Goal: Task Accomplishment & Management: Complete application form

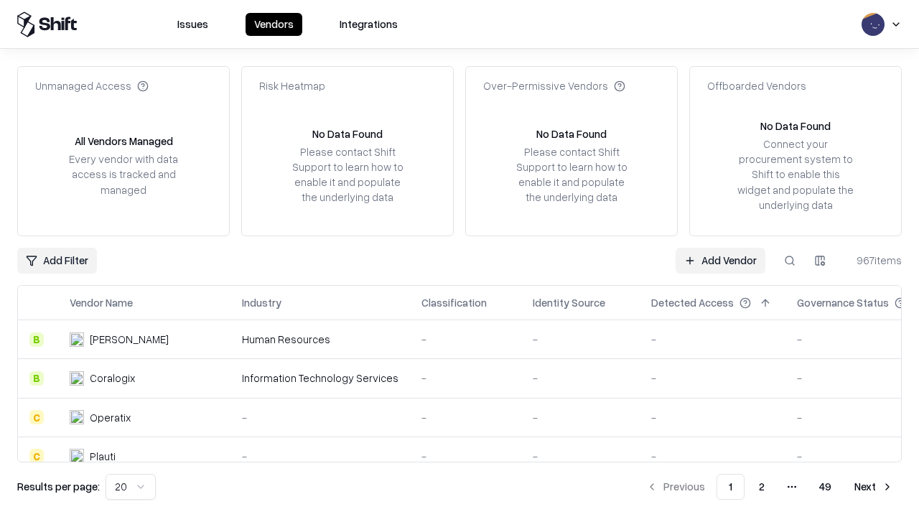
click at [720, 260] on link "Add Vendor" at bounding box center [721, 261] width 90 height 26
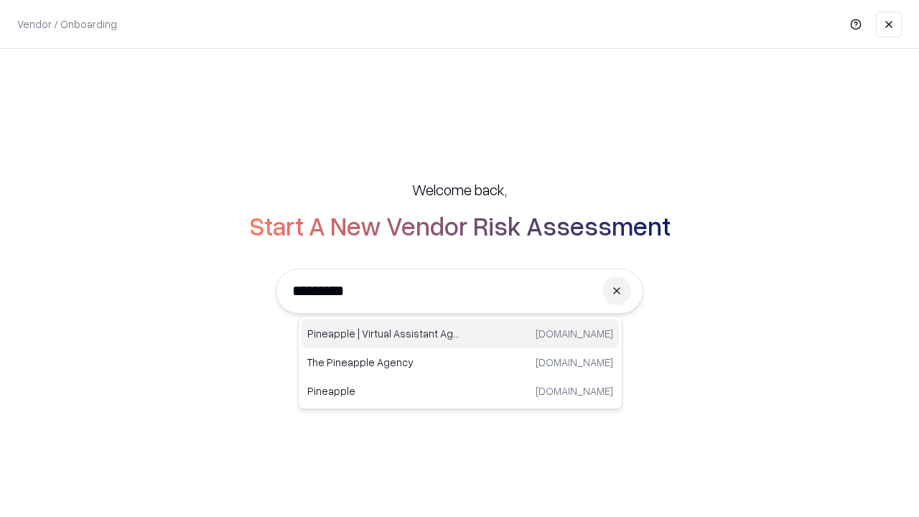
click at [460, 334] on div "Pineapple | Virtual Assistant Agency [DOMAIN_NAME]" at bounding box center [460, 334] width 317 height 29
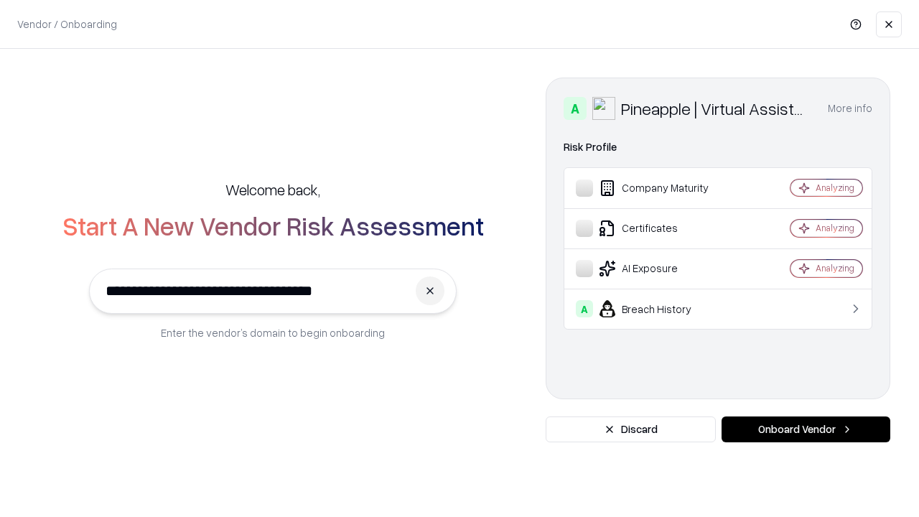
type input "**********"
click at [806, 429] on button "Onboard Vendor" at bounding box center [806, 430] width 169 height 26
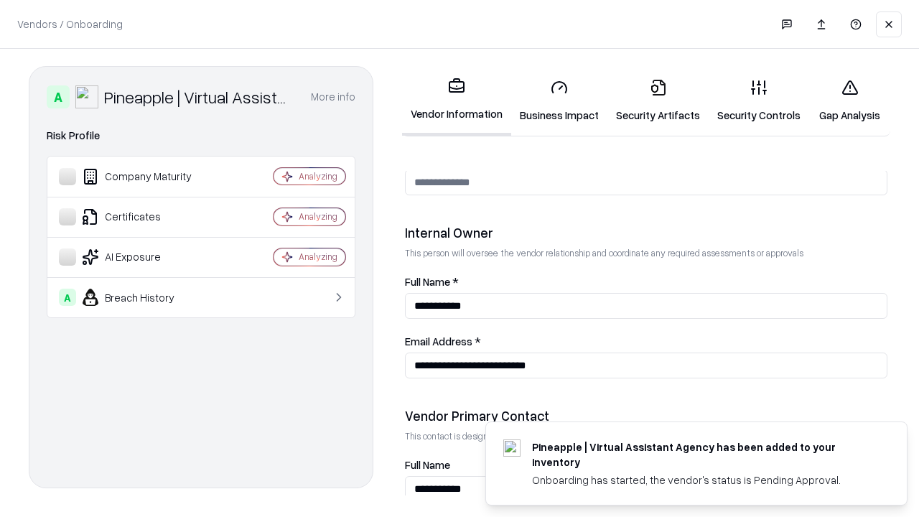
scroll to position [744, 0]
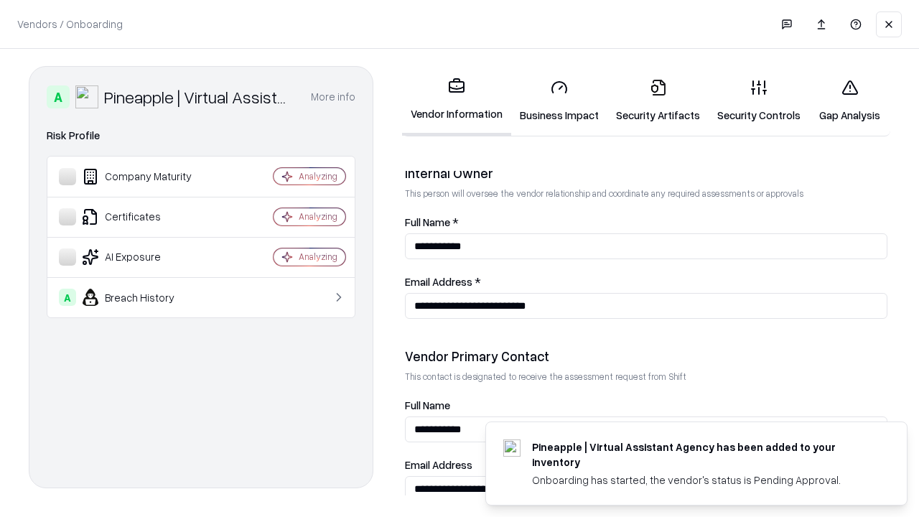
click at [559, 101] on link "Business Impact" at bounding box center [559, 101] width 96 height 67
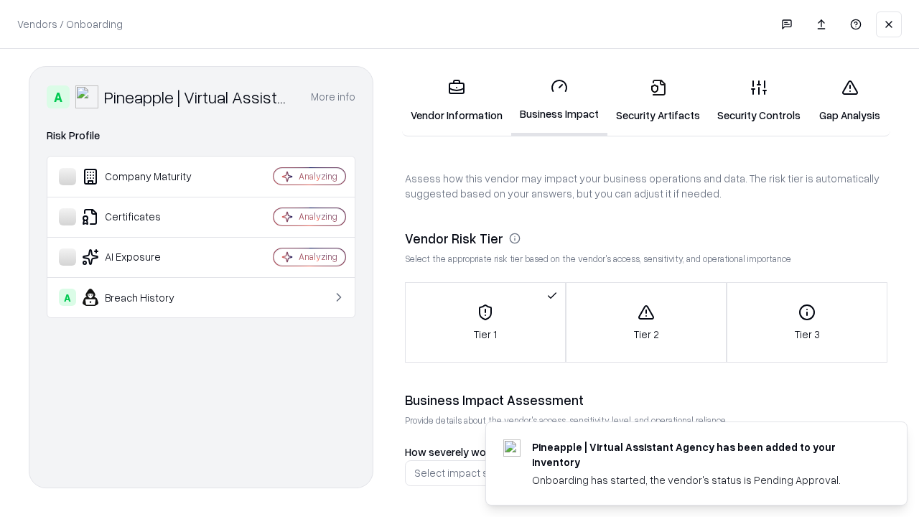
click at [850, 101] on link "Gap Analysis" at bounding box center [849, 101] width 81 height 67
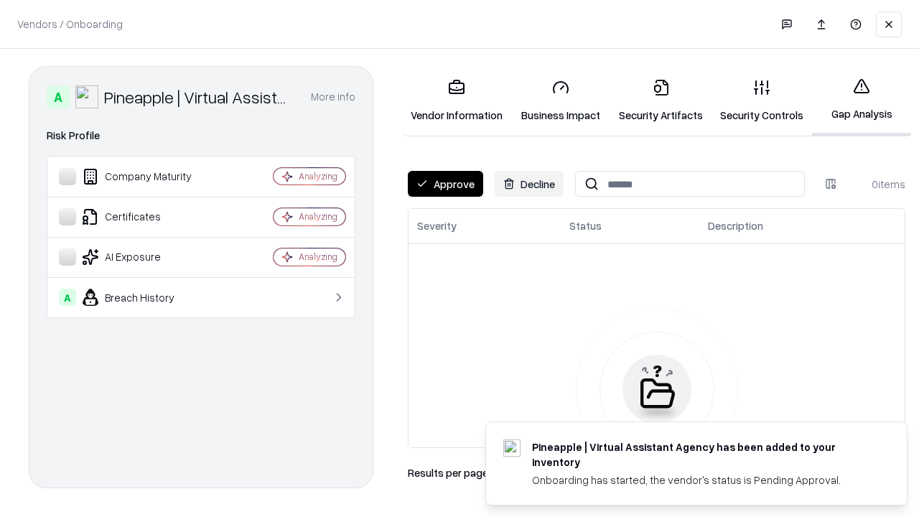
click at [445, 184] on button "Approve" at bounding box center [445, 184] width 75 height 26
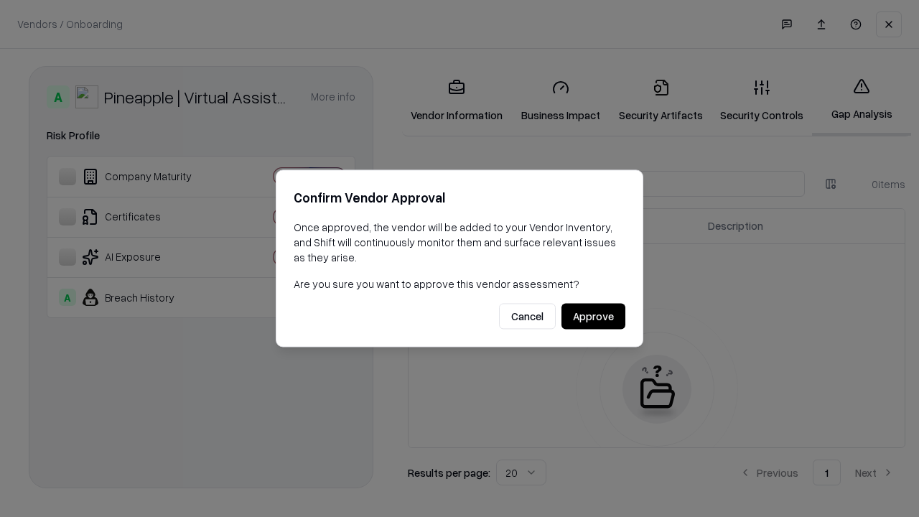
click at [593, 316] on button "Approve" at bounding box center [594, 317] width 64 height 26
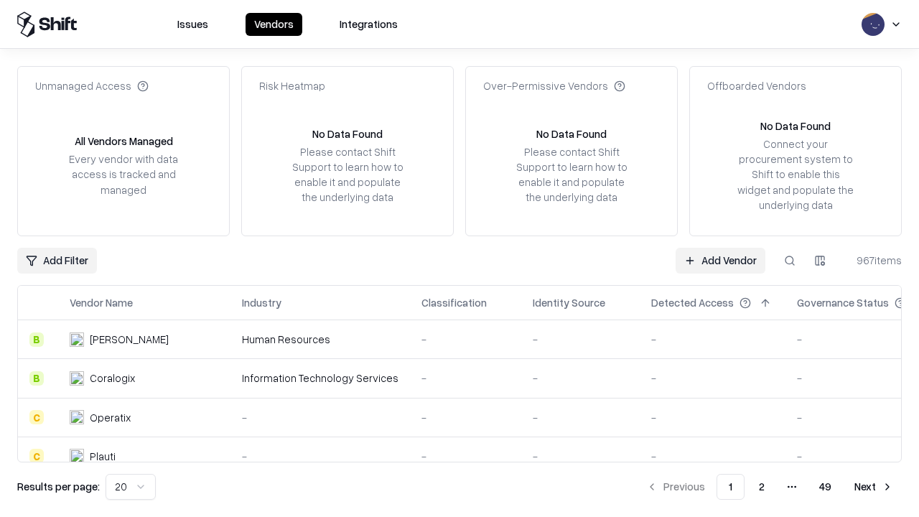
type input "**********"
click at [720, 260] on link "Add Vendor" at bounding box center [721, 261] width 90 height 26
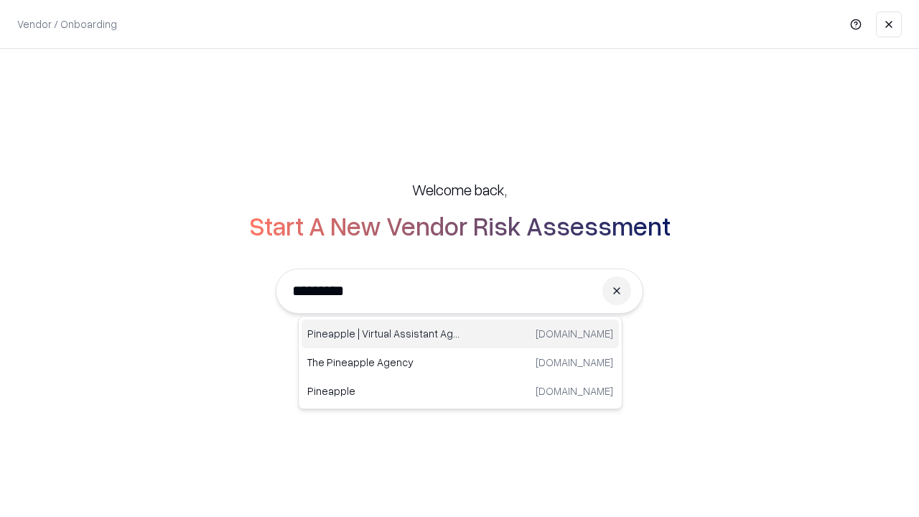
click at [460, 334] on div "Pineapple | Virtual Assistant Agency [DOMAIN_NAME]" at bounding box center [460, 334] width 317 height 29
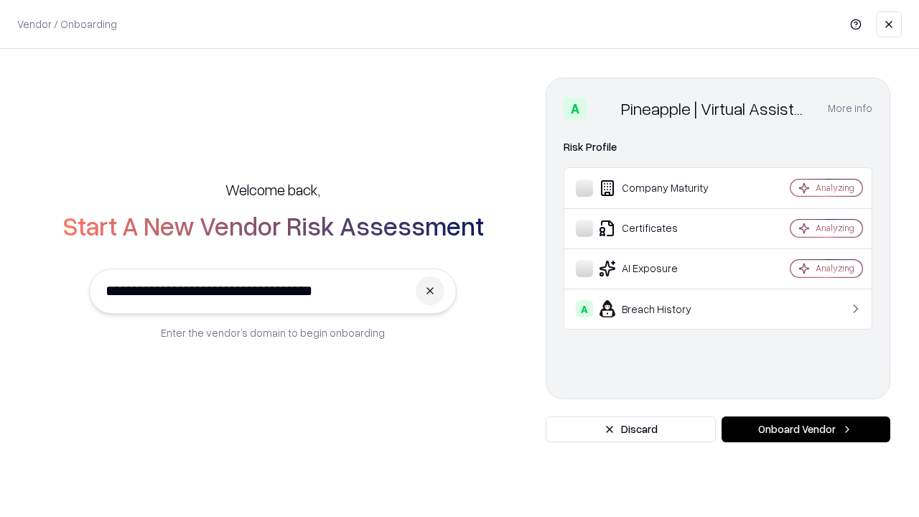
type input "**********"
click at [806, 429] on button "Onboard Vendor" at bounding box center [806, 430] width 169 height 26
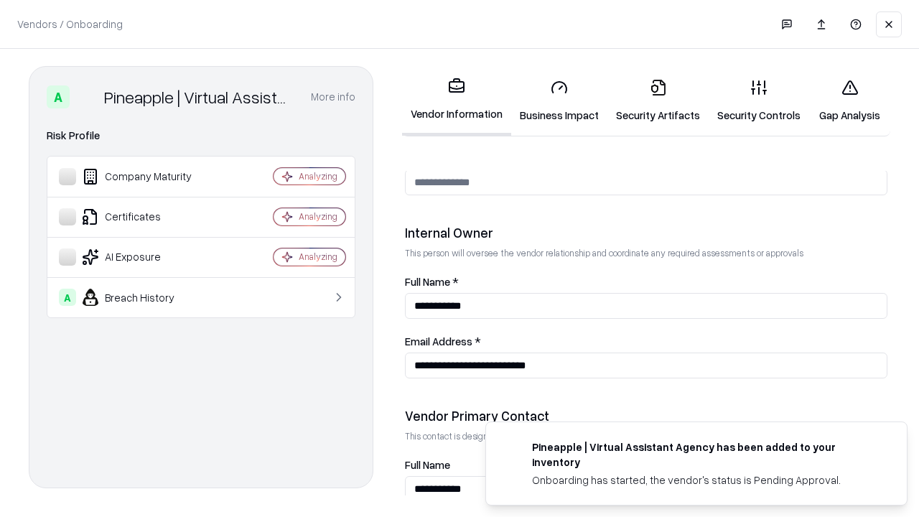
scroll to position [744, 0]
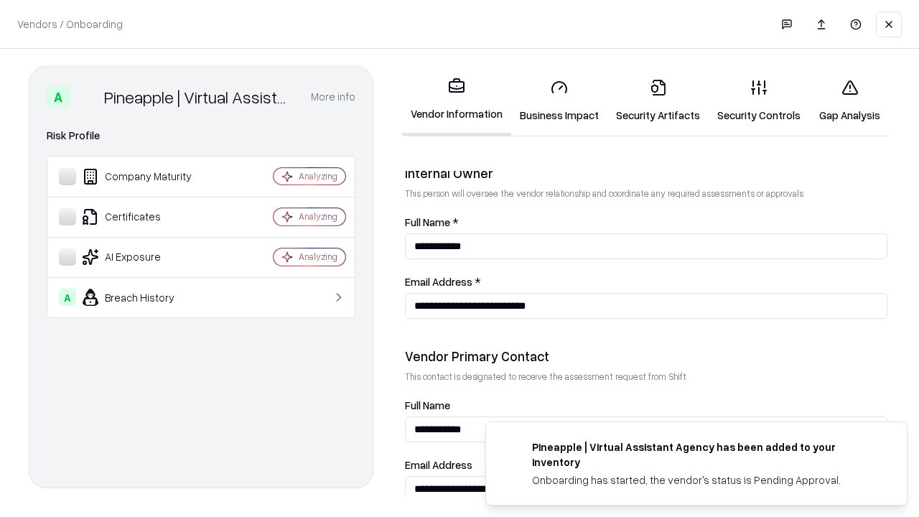
click at [850, 101] on link "Gap Analysis" at bounding box center [849, 101] width 81 height 67
